Goal: Task Accomplishment & Management: Manage account settings

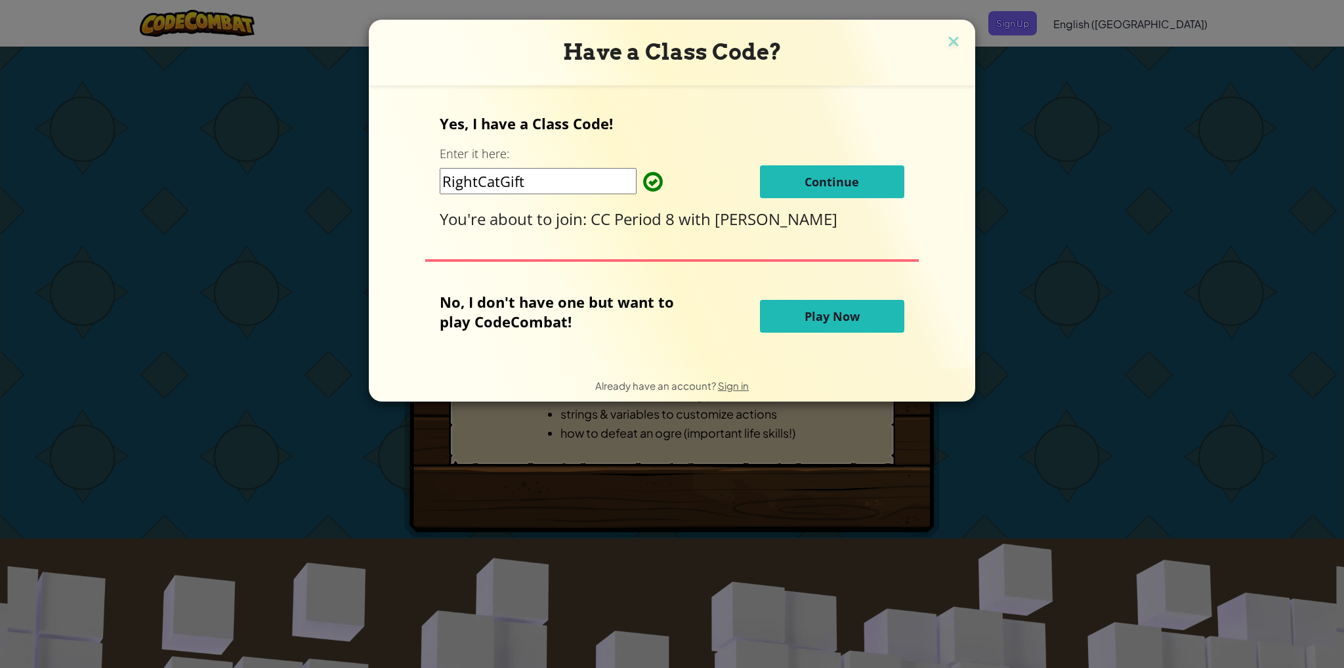
click at [841, 170] on button "Continue" at bounding box center [832, 181] width 144 height 33
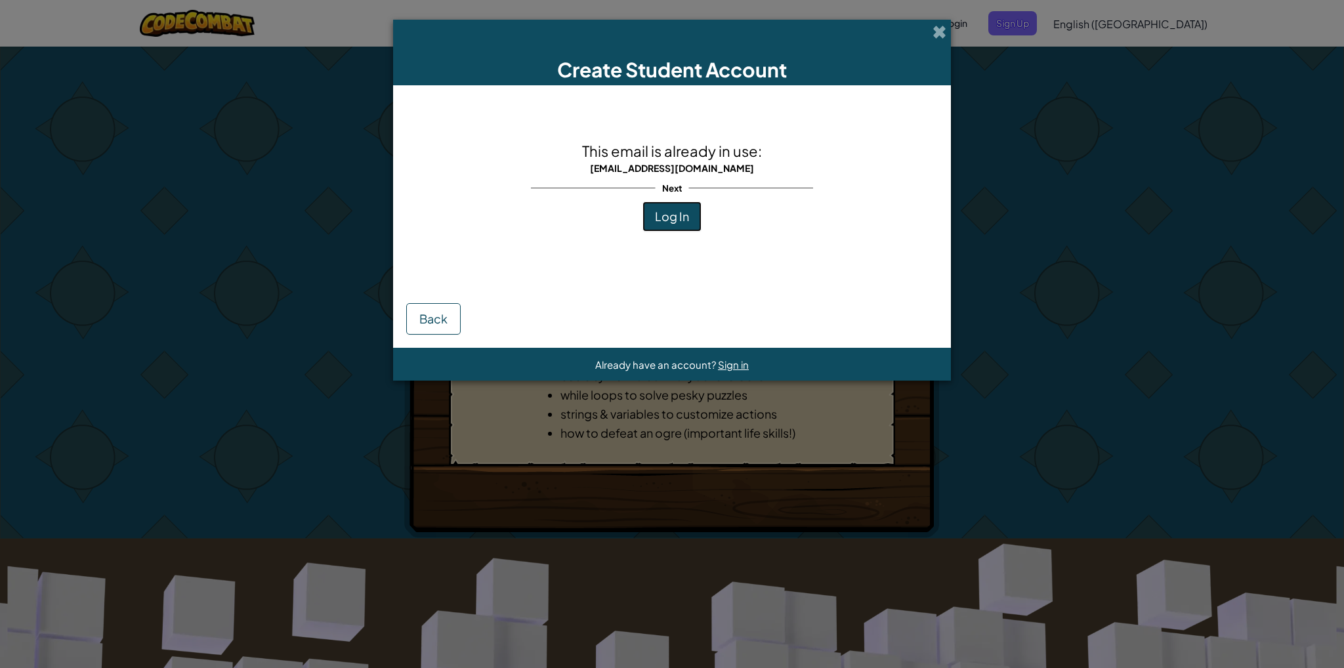
click at [656, 218] on span "Log In" at bounding box center [672, 216] width 34 height 15
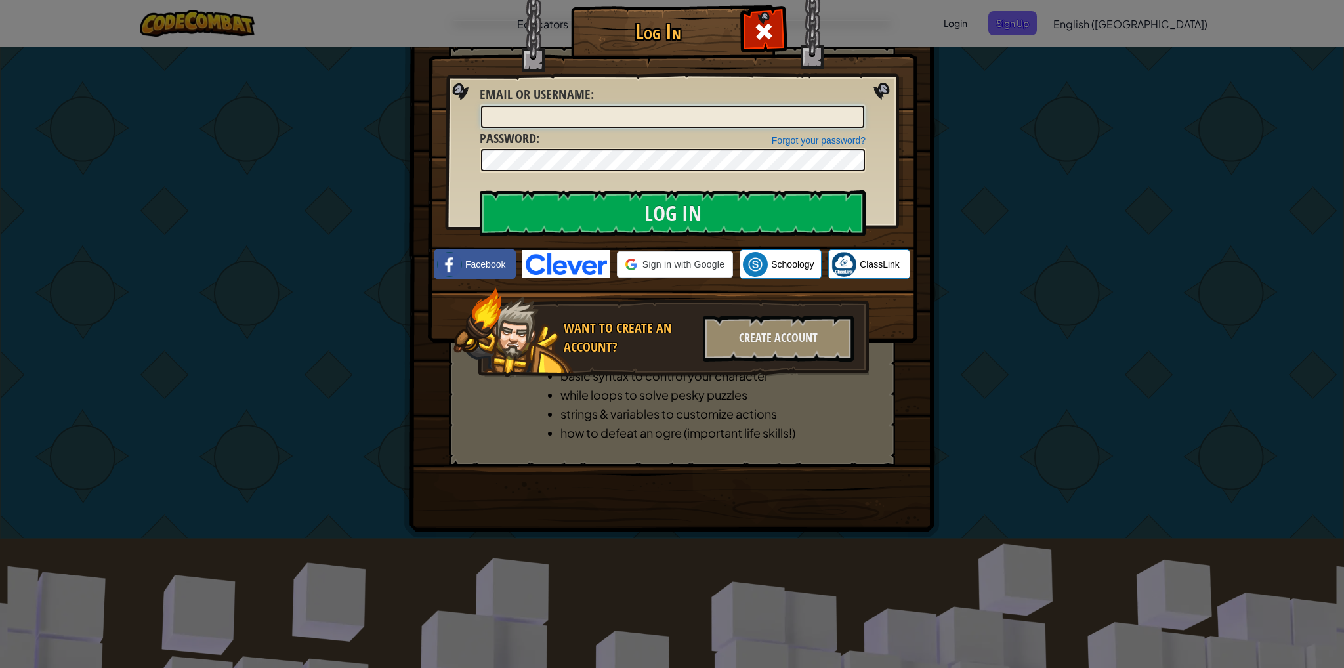
type input "BrianP293"
click at [727, 344] on div "Create Account" at bounding box center [778, 339] width 151 height 46
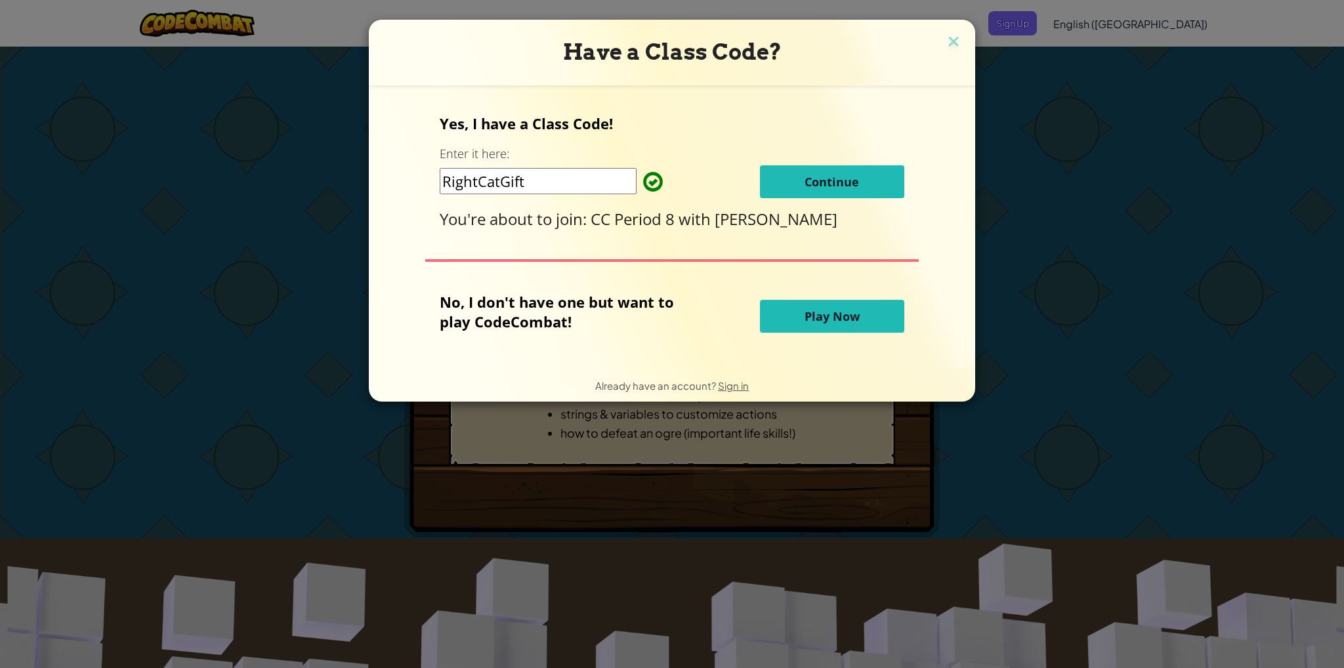
click at [814, 171] on button "Continue" at bounding box center [832, 181] width 144 height 33
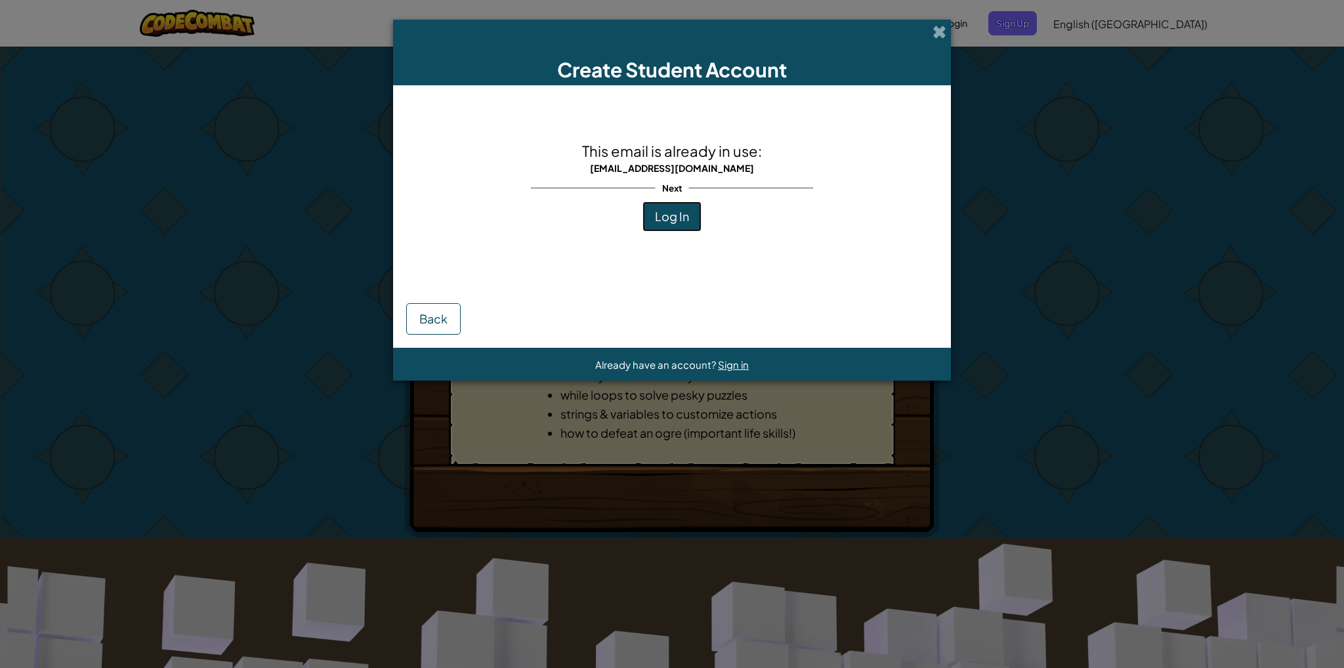
click at [664, 230] on button "Log In" at bounding box center [671, 216] width 59 height 30
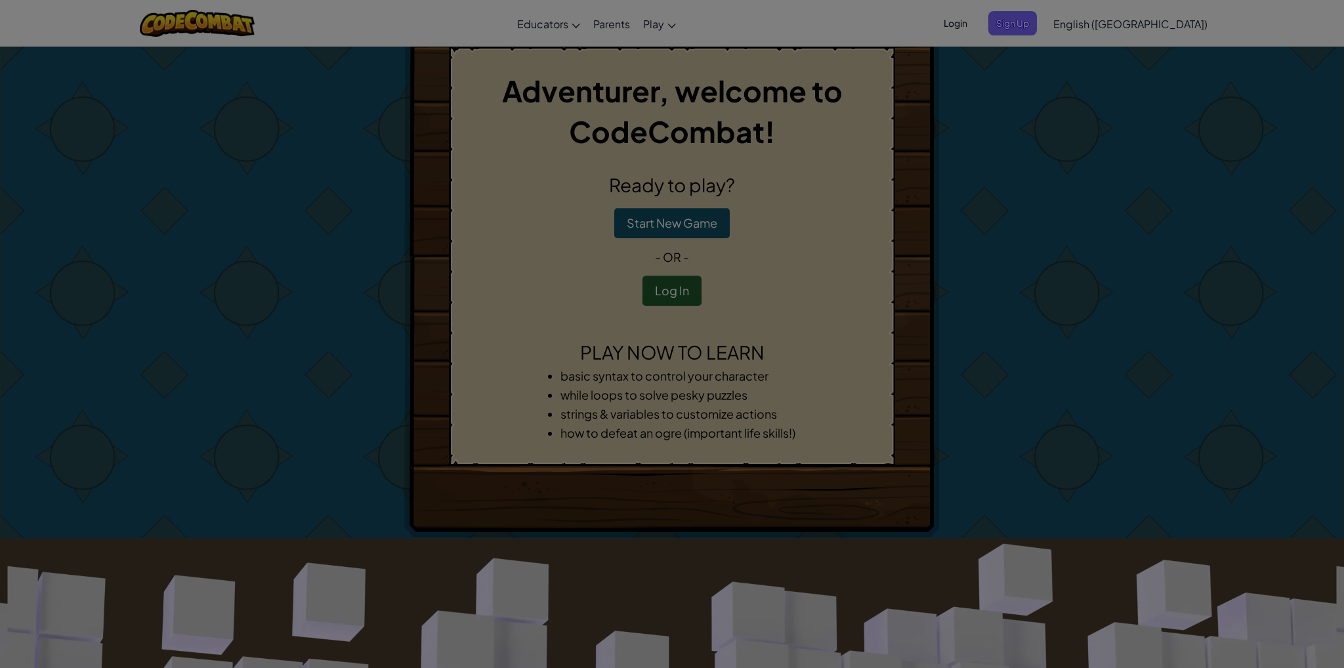
type input "BrianP293"
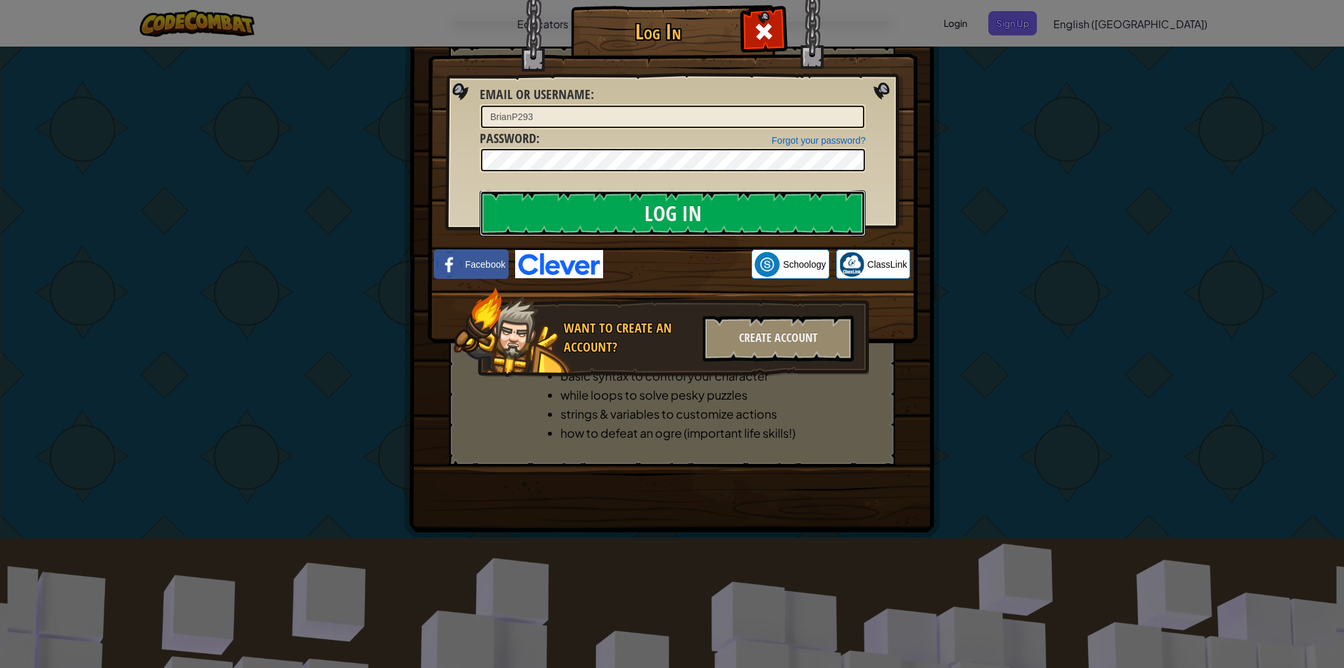
click at [589, 209] on input "Log In" at bounding box center [673, 213] width 386 height 46
